Goal: Find specific page/section: Find specific page/section

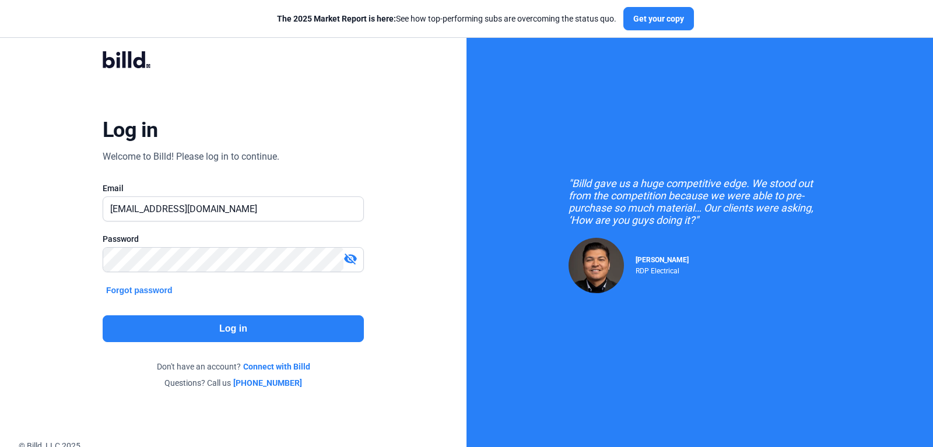
click at [272, 335] on button "Log in" at bounding box center [233, 329] width 261 height 27
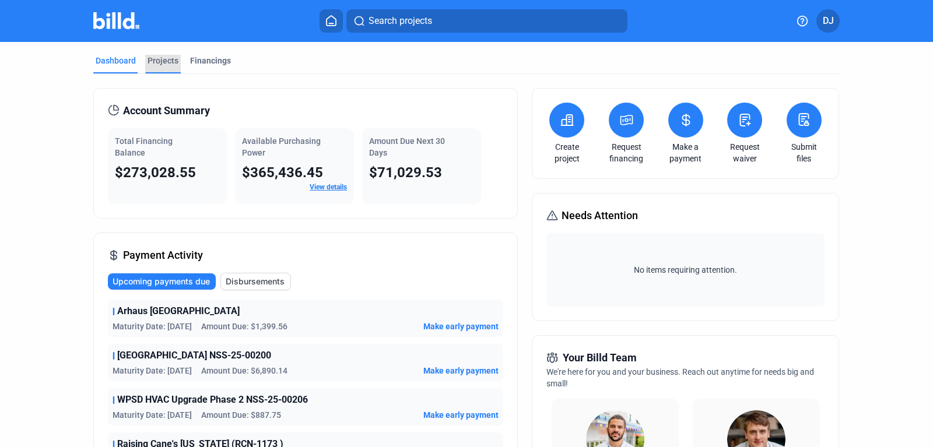
click at [159, 60] on div "Projects" at bounding box center [163, 61] width 31 height 12
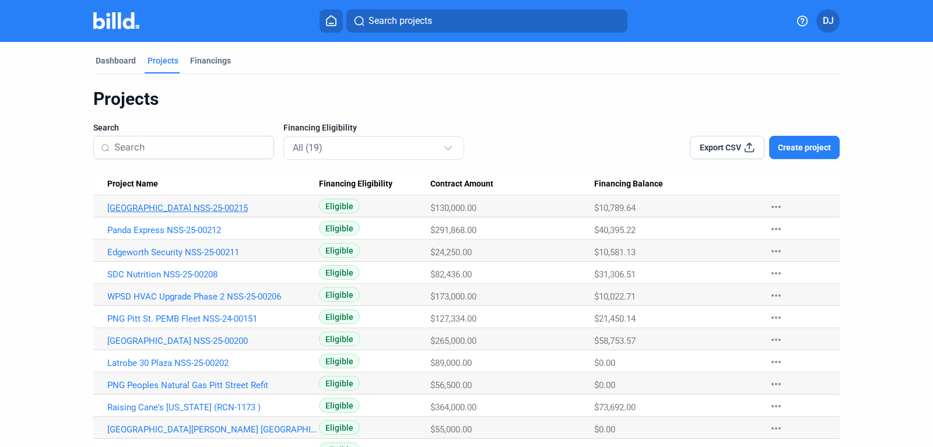
click at [218, 208] on link "[GEOGRAPHIC_DATA] NSS-25-00215" at bounding box center [213, 208] width 212 height 11
click at [223, 205] on link "[GEOGRAPHIC_DATA] NSS-25-00215" at bounding box center [213, 208] width 212 height 11
